Goal: Obtain resource: Download file/media

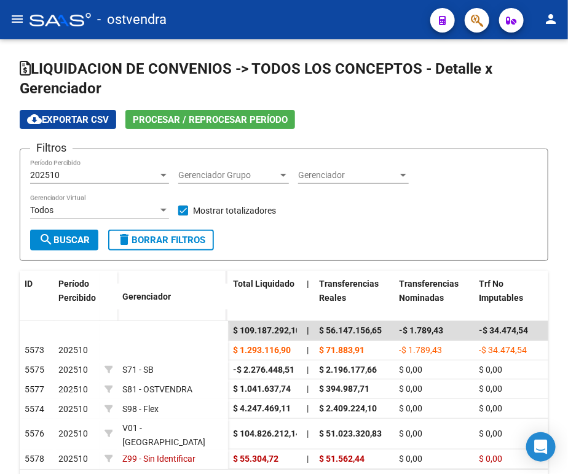
click at [15, 31] on button "menu" at bounding box center [17, 19] width 25 height 25
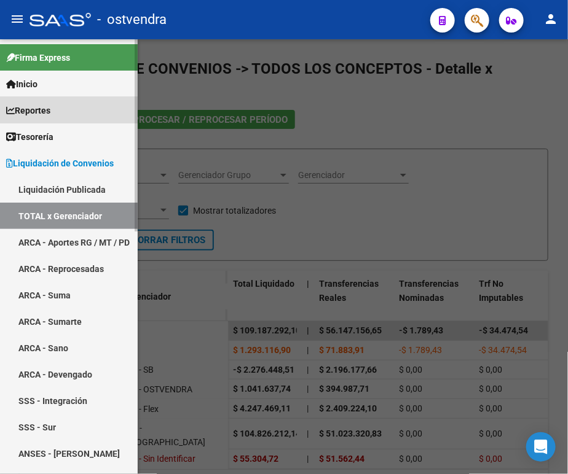
click at [50, 108] on span "Reportes" at bounding box center [28, 111] width 44 height 14
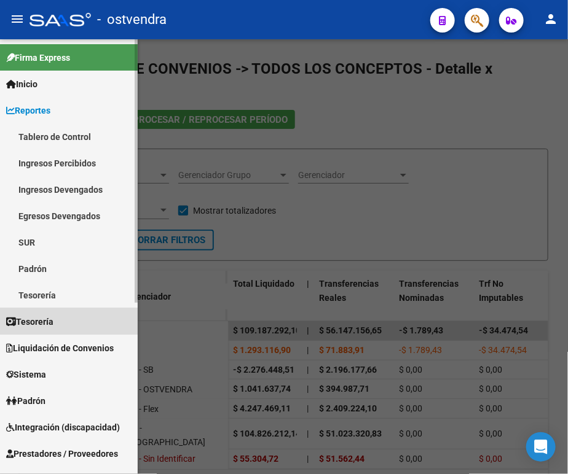
click at [63, 316] on link "Tesorería" at bounding box center [69, 322] width 138 height 26
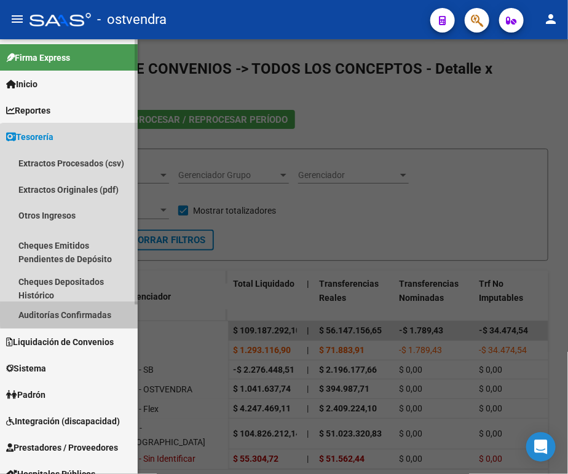
click at [79, 313] on link "Auditorías Confirmadas" at bounding box center [69, 315] width 138 height 26
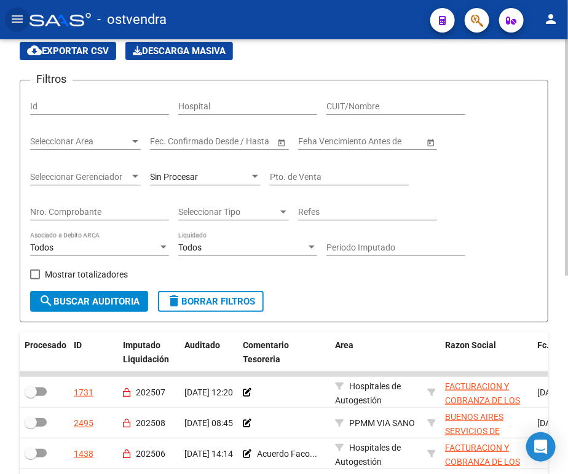
scroll to position [68, 0]
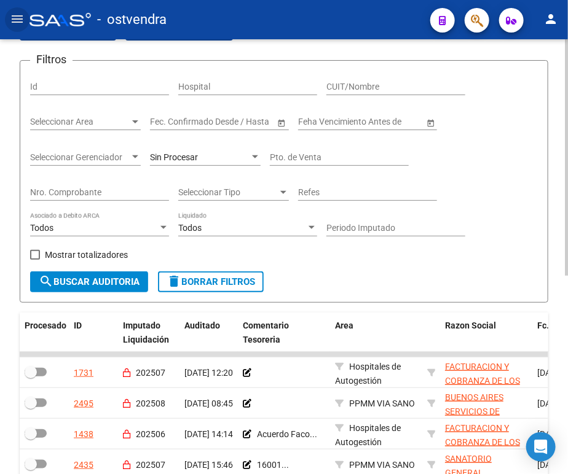
click at [205, 85] on input "Hospital" at bounding box center [247, 87] width 139 height 10
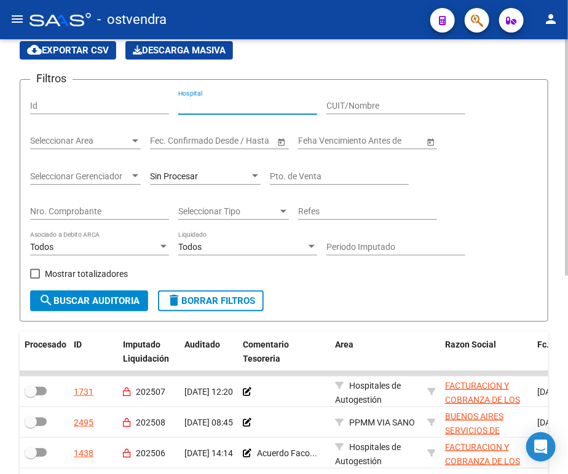
scroll to position [0, 0]
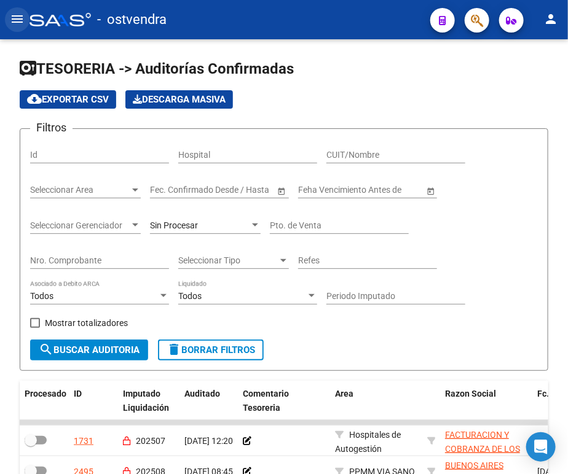
click at [13, 30] on button "menu" at bounding box center [17, 19] width 25 height 25
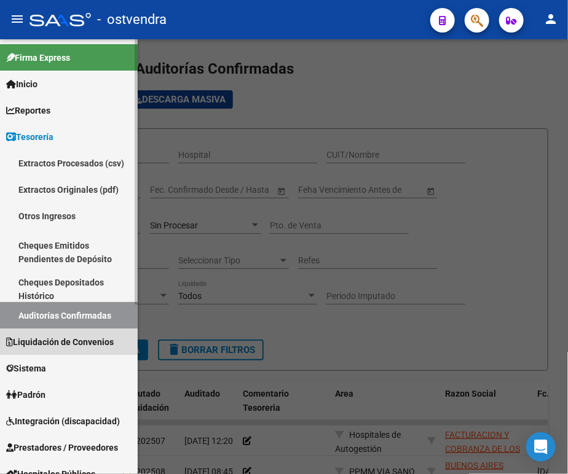
click at [68, 332] on link "Liquidación de Convenios" at bounding box center [69, 342] width 138 height 26
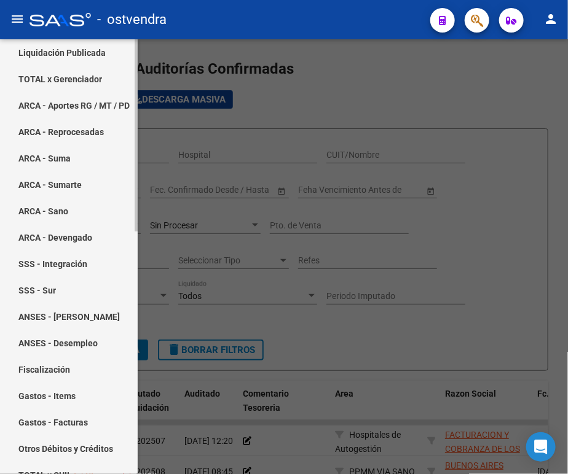
scroll to position [205, 0]
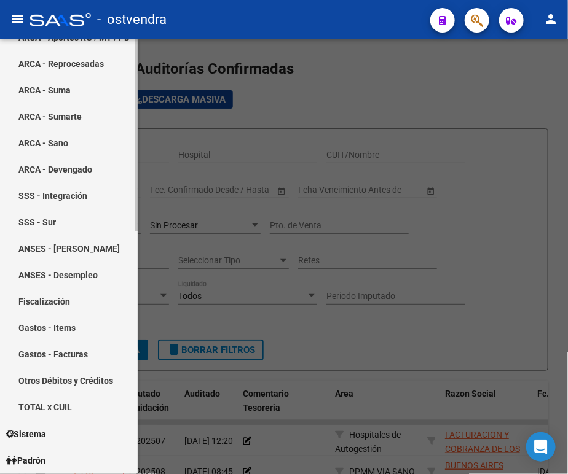
click at [73, 355] on link "Gastos - Facturas" at bounding box center [69, 355] width 138 height 26
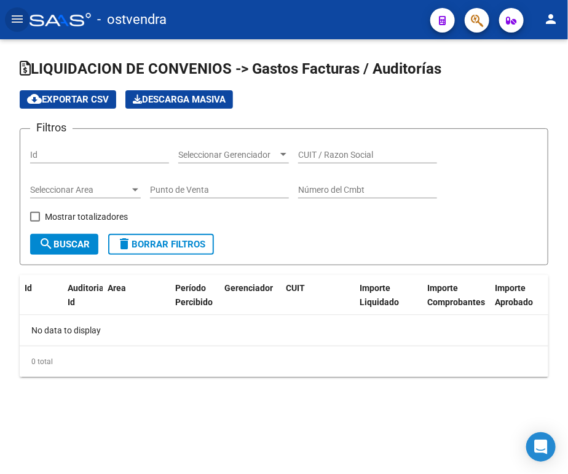
checkbox input "true"
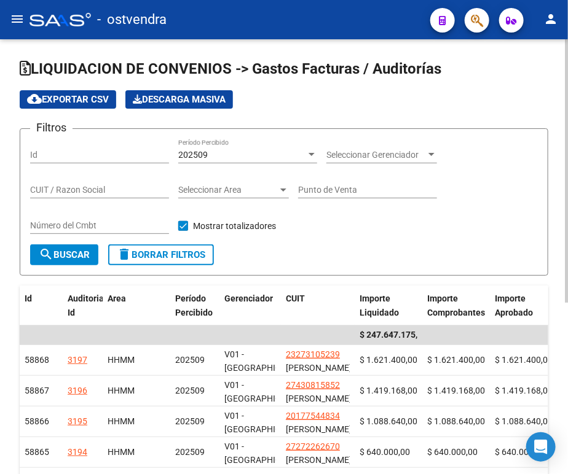
click at [212, 141] on div "202509 Período Percibido" at bounding box center [247, 151] width 139 height 25
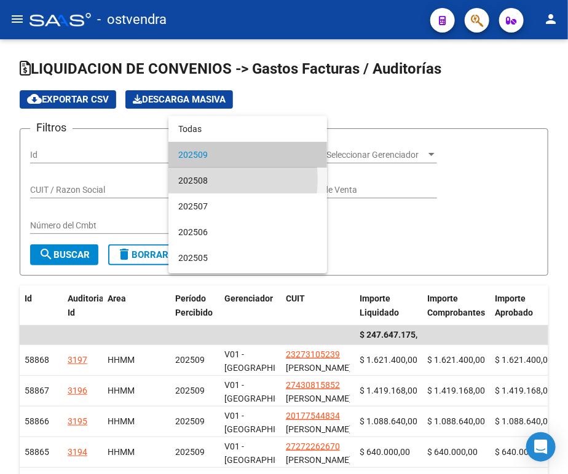
click at [213, 179] on span "202508" at bounding box center [247, 181] width 139 height 26
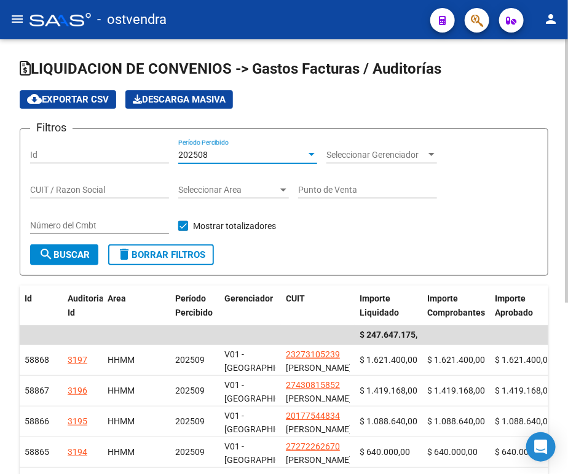
click at [83, 258] on span "search Buscar" at bounding box center [64, 255] width 51 height 11
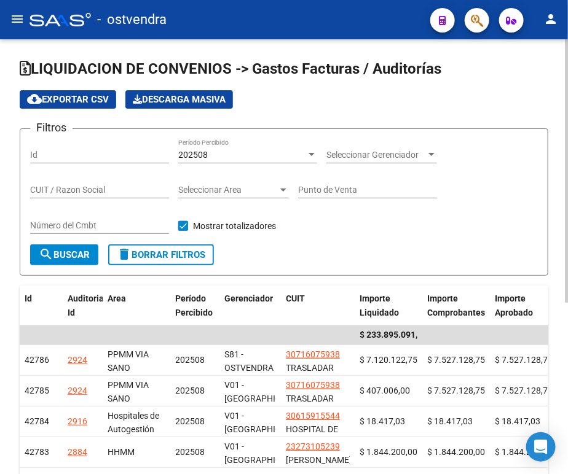
click at [97, 103] on span "cloud_download Exportar CSV" at bounding box center [68, 99] width 82 height 11
drag, startPoint x: 216, startPoint y: 150, endPoint x: 209, endPoint y: 152, distance: 7.6
click at [209, 152] on div "202508" at bounding box center [242, 155] width 128 height 10
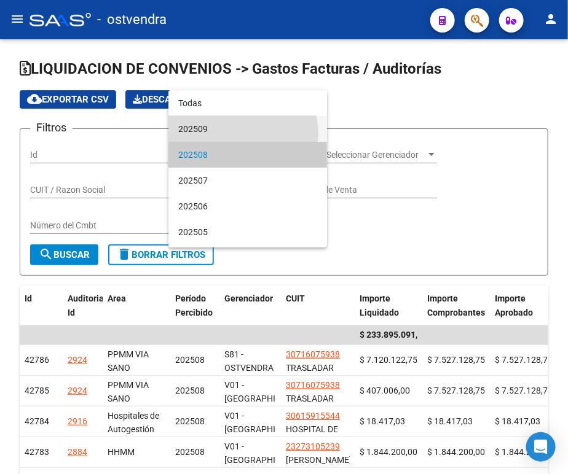
click at [230, 134] on span "202509" at bounding box center [247, 129] width 139 height 26
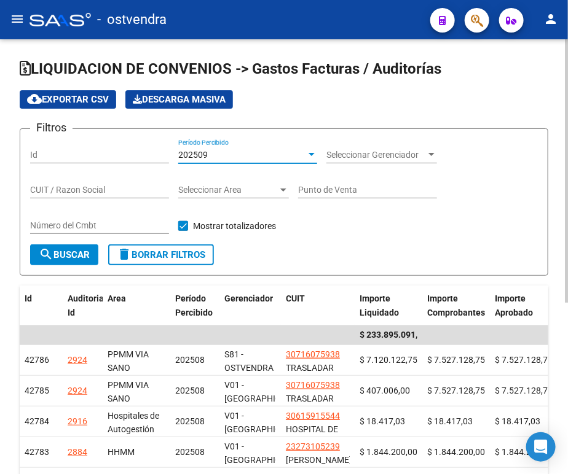
click at [82, 259] on span "search Buscar" at bounding box center [64, 255] width 51 height 11
